Goal: Task Accomplishment & Management: Use online tool/utility

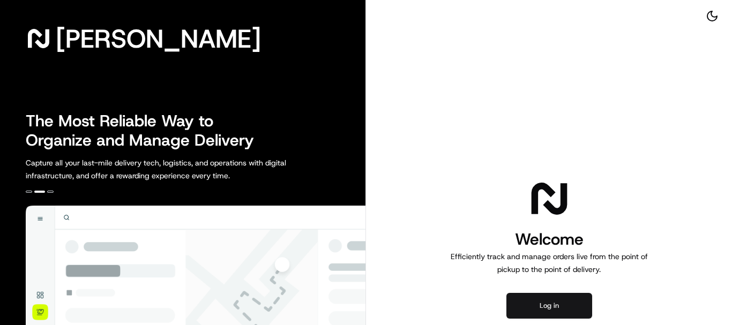
click at [549, 304] on button "Log in" at bounding box center [549, 306] width 86 height 26
